Goal: Book appointment/travel/reservation

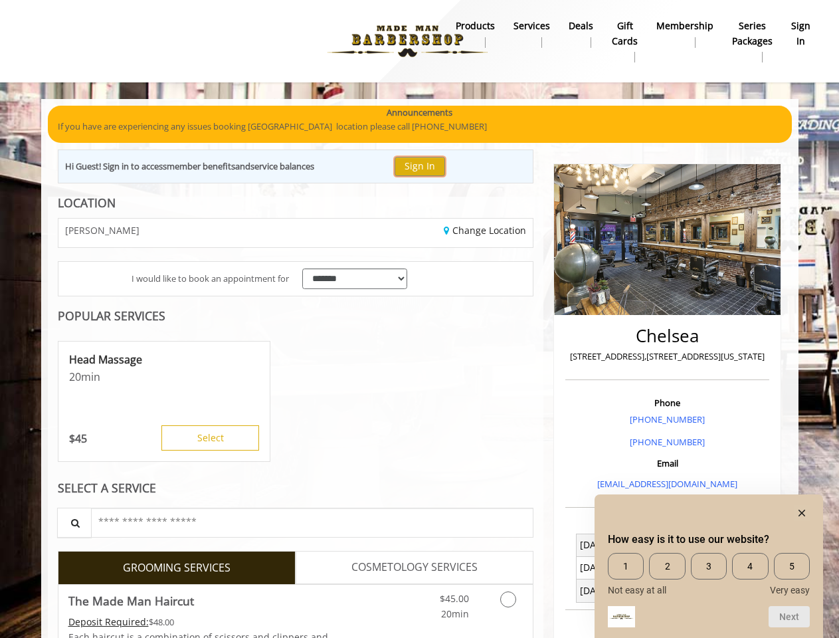
click at [426, 166] on button "Sign In" at bounding box center [419, 166] width 50 height 19
click at [167, 402] on div "Head Massage 20 min $ 45 Select" at bounding box center [164, 401] width 213 height 121
click at [210, 438] on button "Select" at bounding box center [210, 437] width 98 height 25
click at [709, 512] on div at bounding box center [709, 513] width 202 height 16
